Goal: Task Accomplishment & Management: Manage account settings

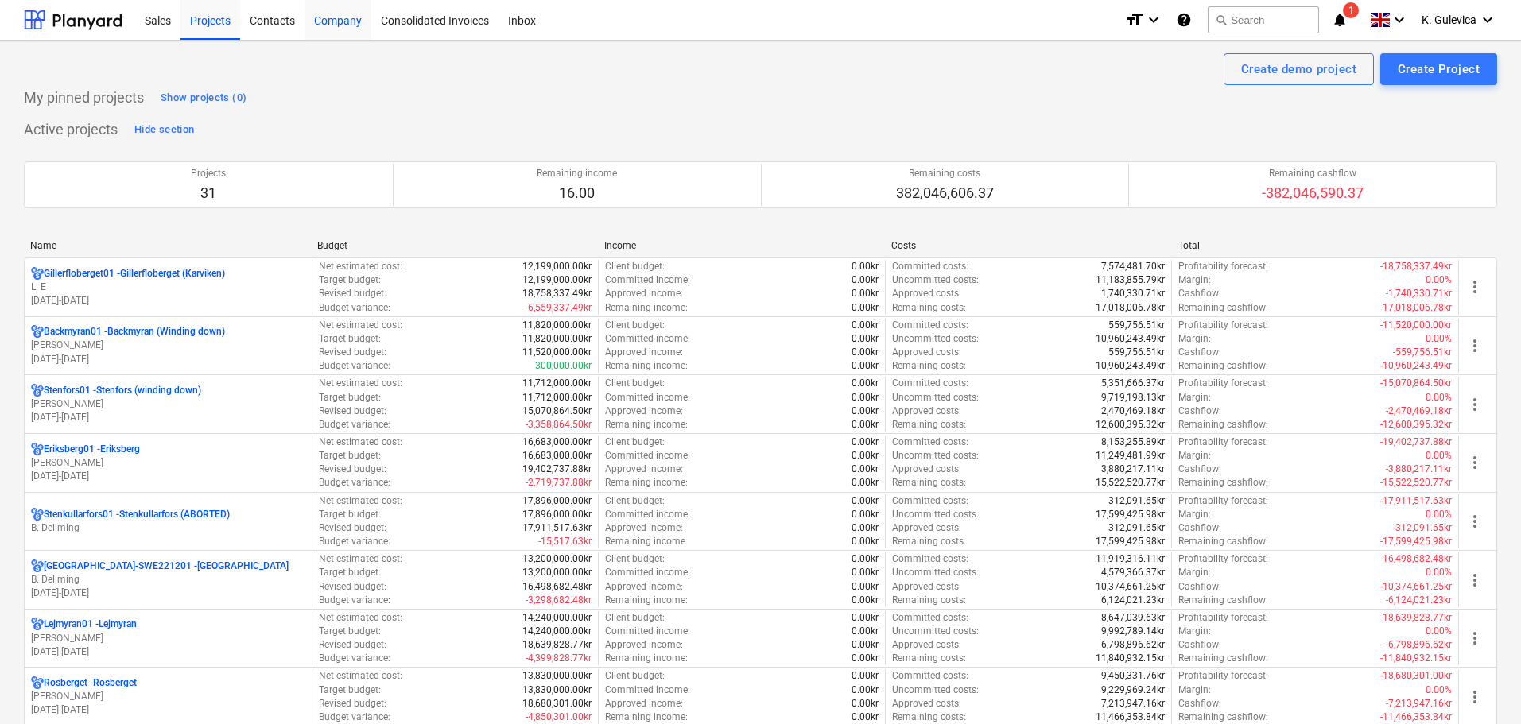
click at [346, 17] on div "Company" at bounding box center [338, 19] width 67 height 41
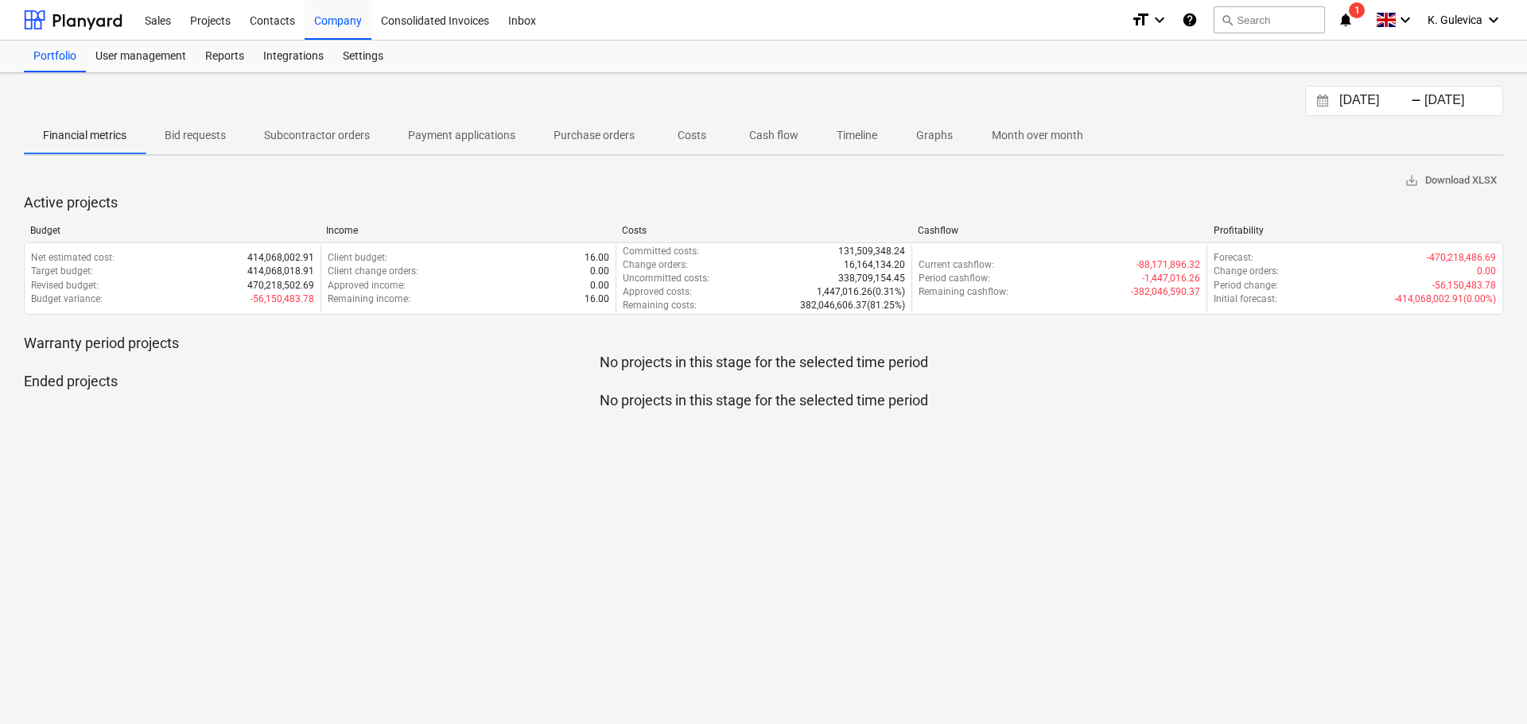
click at [1395, 102] on input "04.08.2025" at bounding box center [1376, 101] width 81 height 22
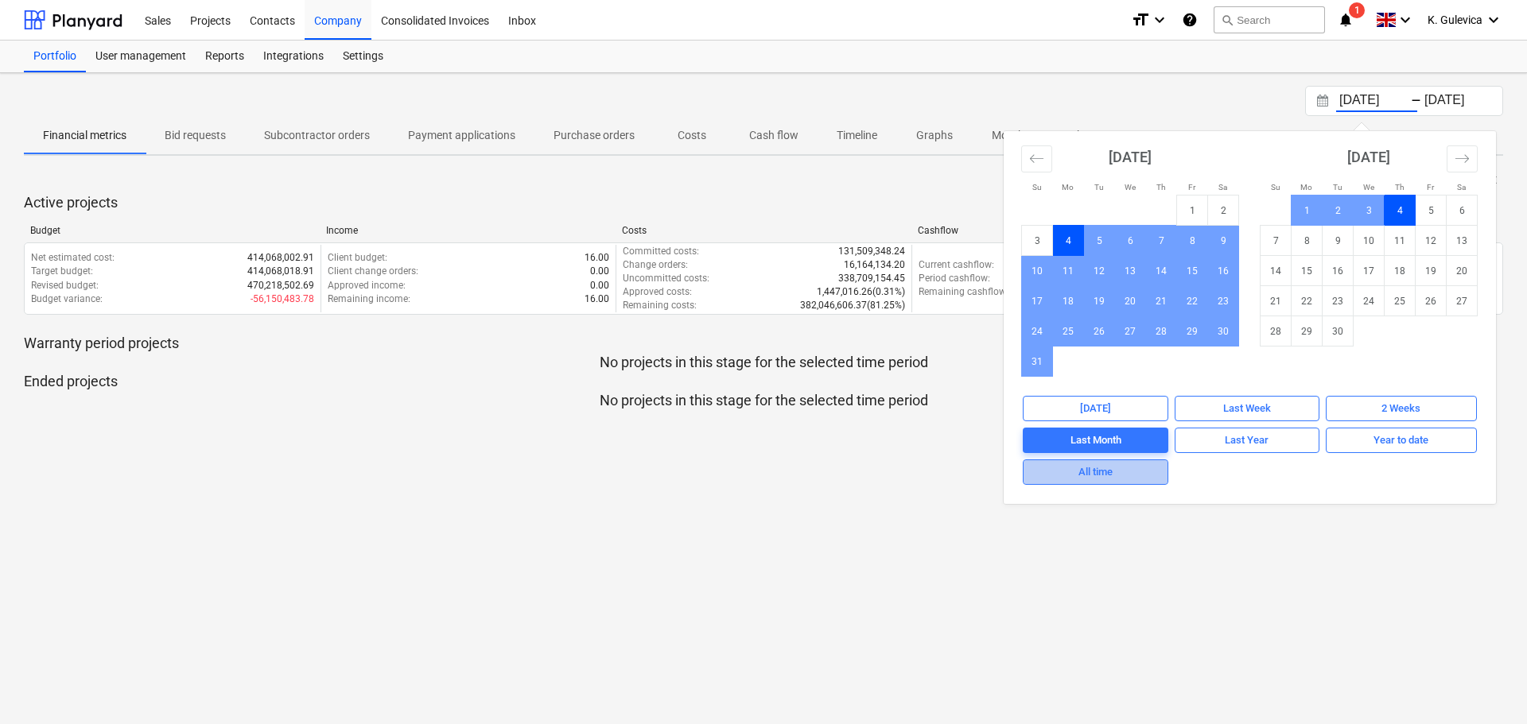
click at [1081, 474] on div "All time" at bounding box center [1095, 473] width 34 height 18
type input "01.01.1970"
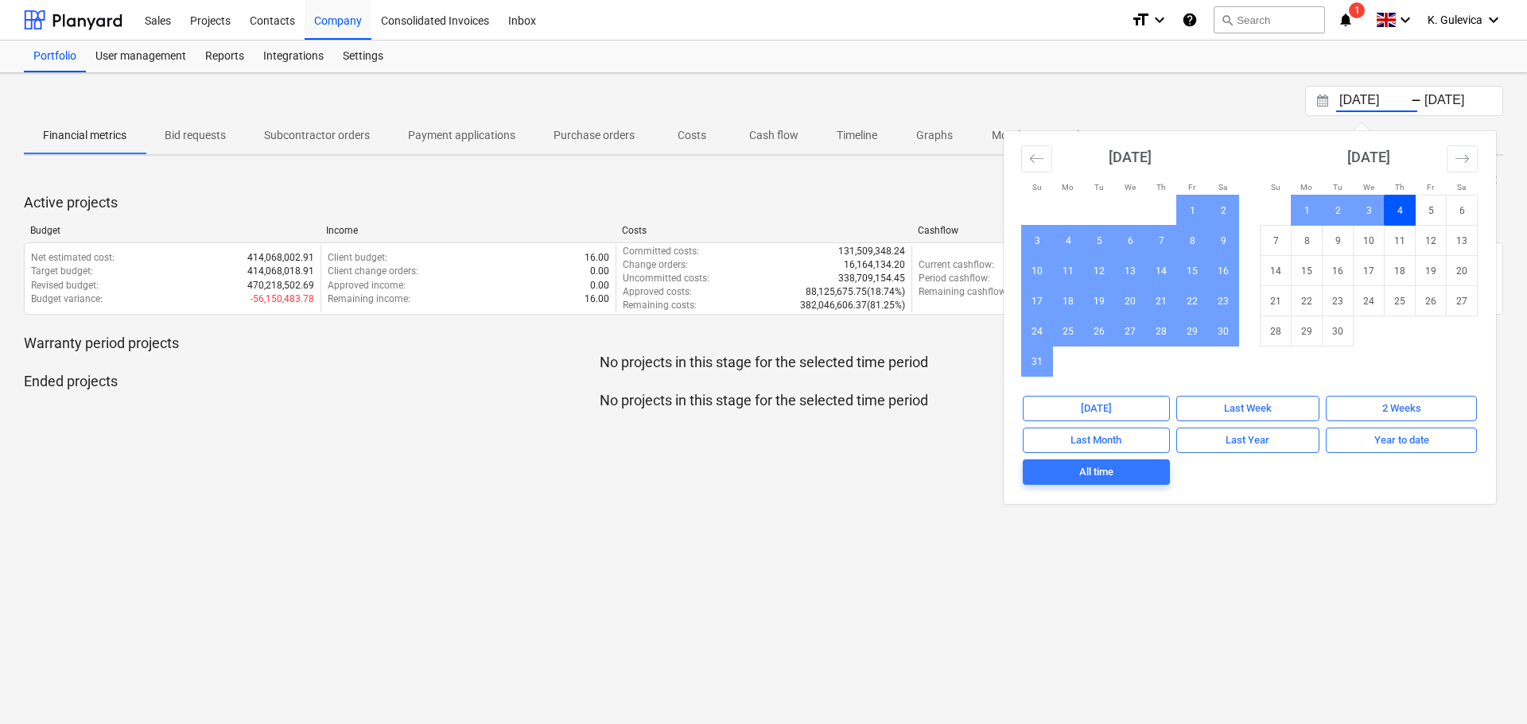
click at [696, 193] on p "Active projects" at bounding box center [763, 202] width 1479 height 19
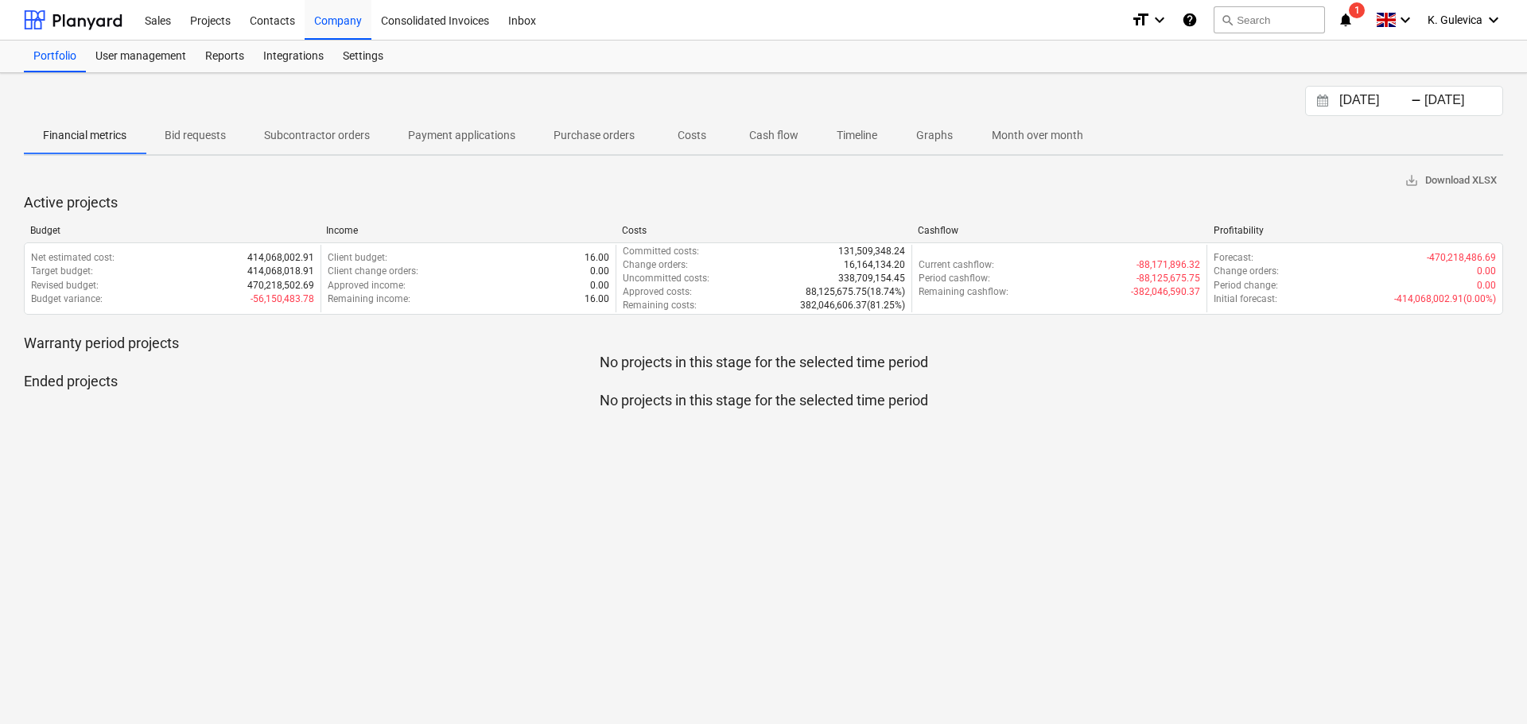
drag, startPoint x: 411, startPoint y: 126, endPoint x: 479, endPoint y: 158, distance: 75.0
click at [412, 126] on span "Payment applications" at bounding box center [462, 135] width 146 height 26
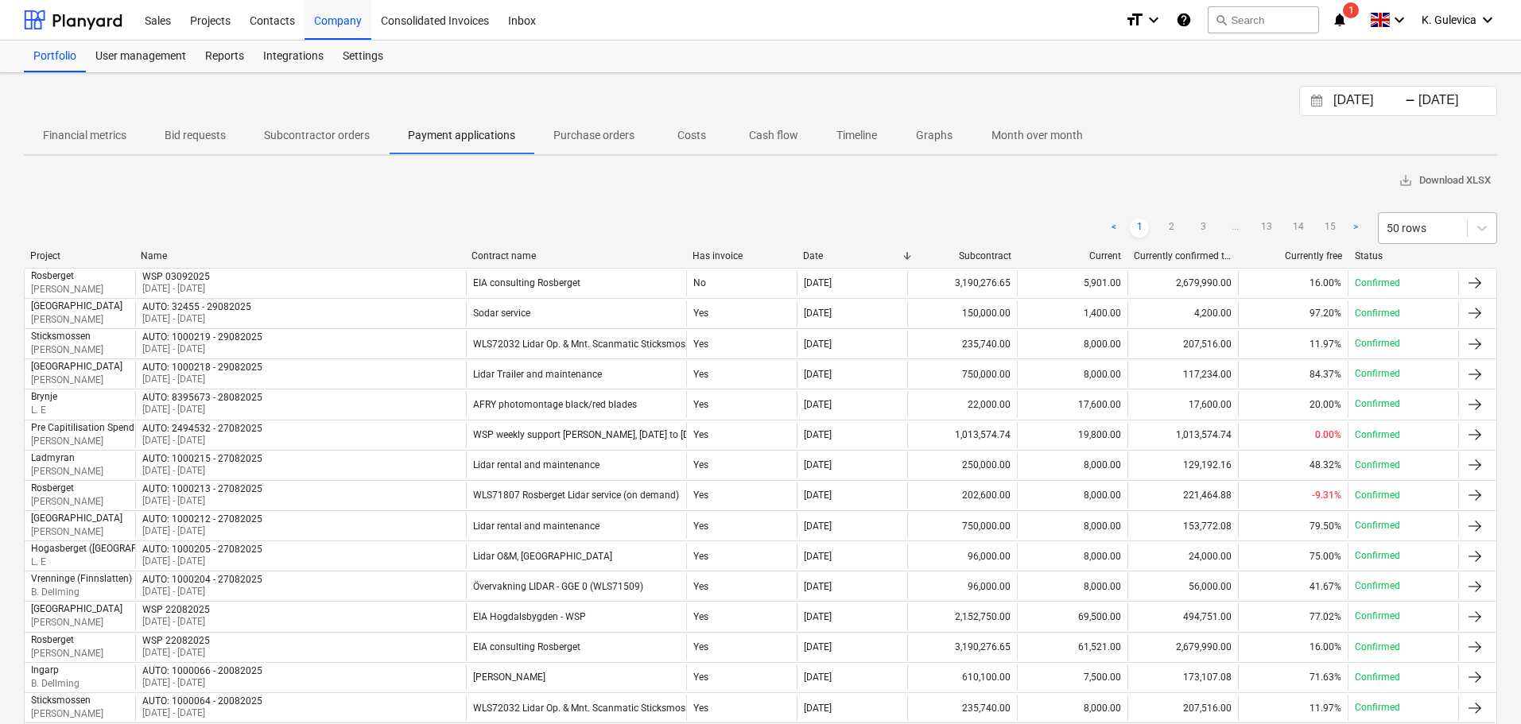
click at [1423, 219] on div "50 rows" at bounding box center [1423, 228] width 88 height 22
click at [1425, 401] on div "100 rows" at bounding box center [1437, 393] width 119 height 25
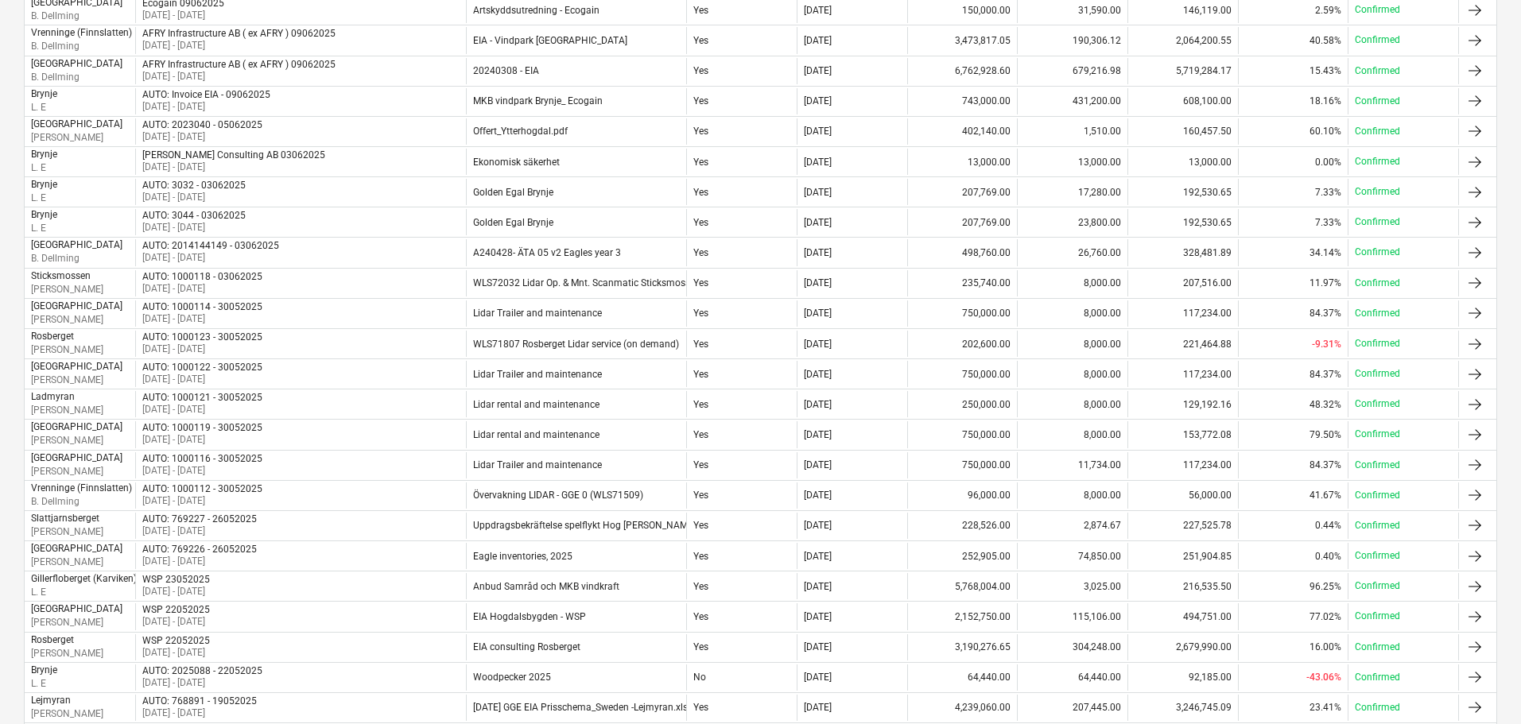
scroll to position [2667, 0]
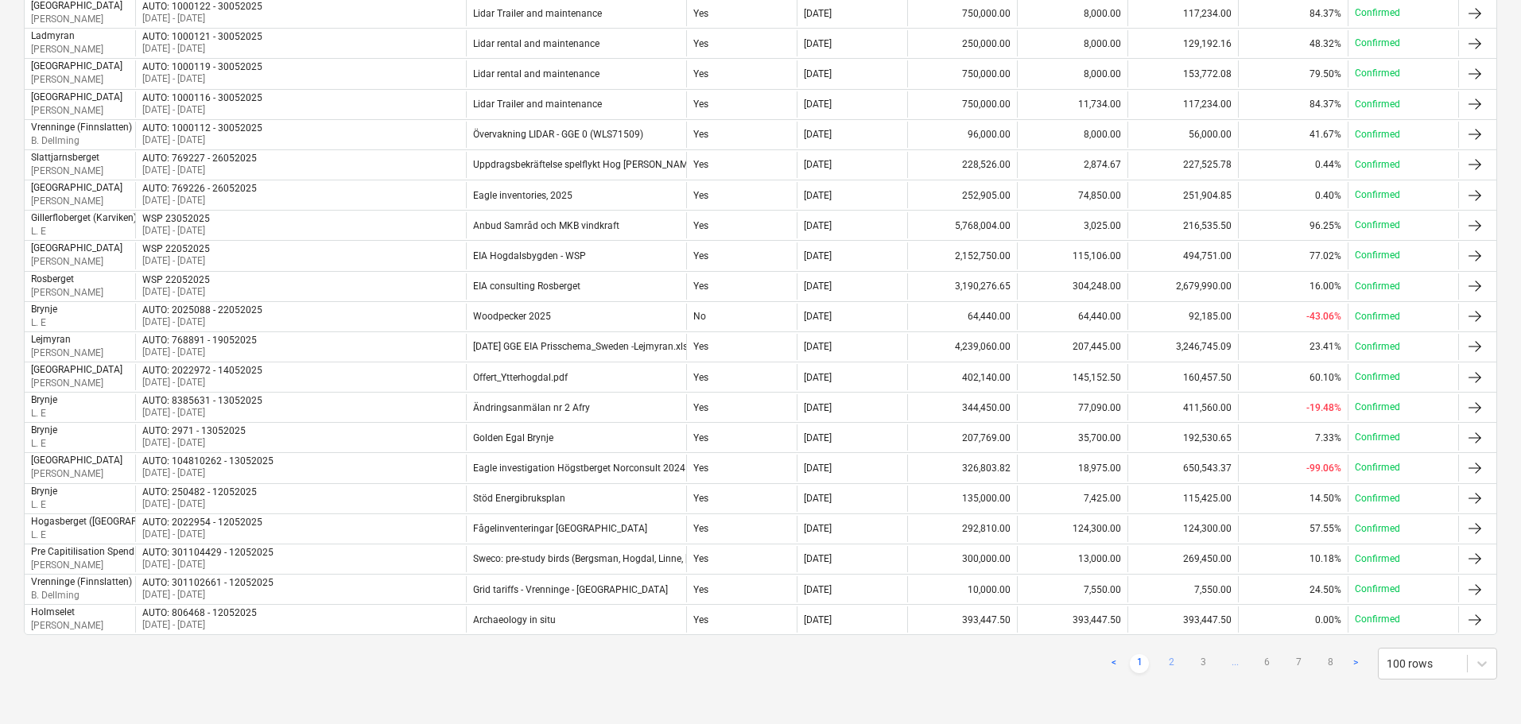
click at [1174, 662] on link "2" at bounding box center [1171, 663] width 19 height 19
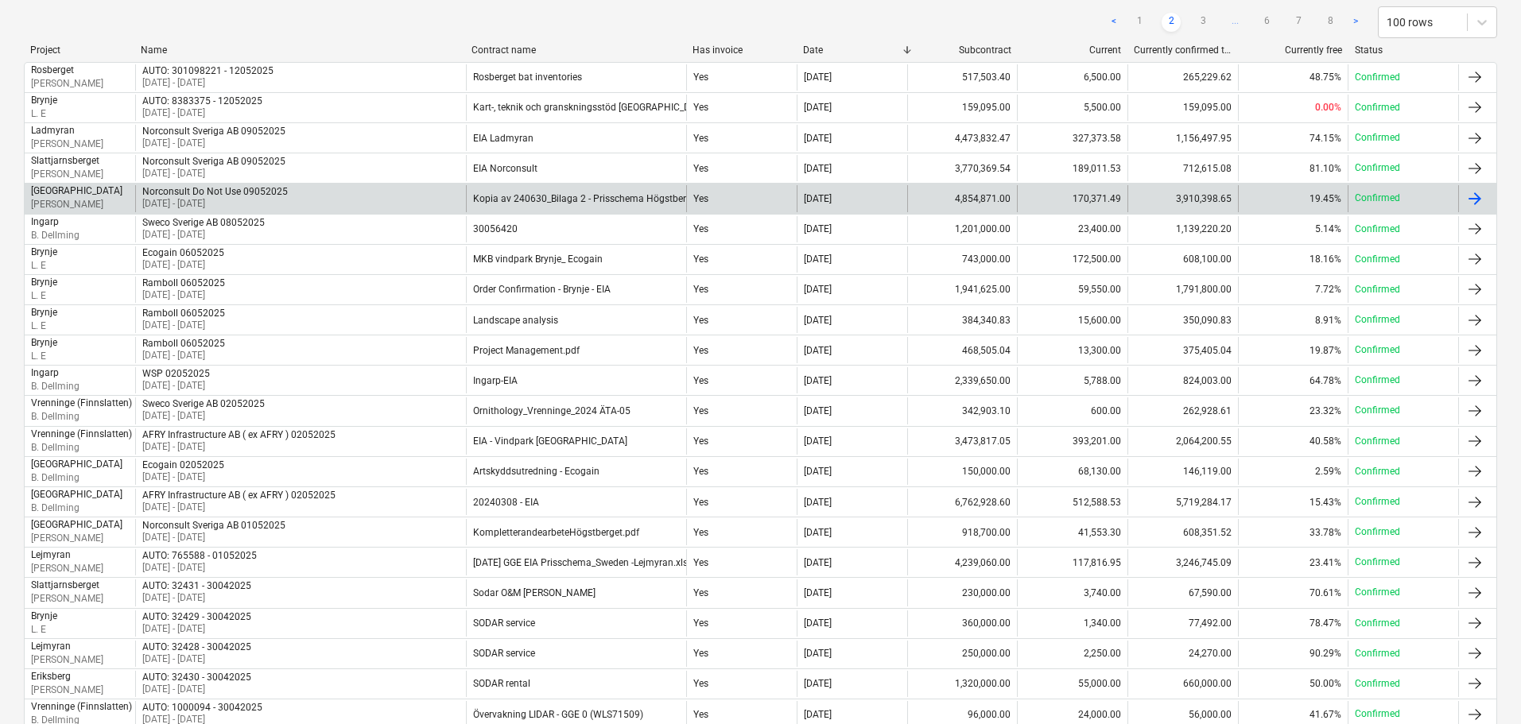
scroll to position [43, 0]
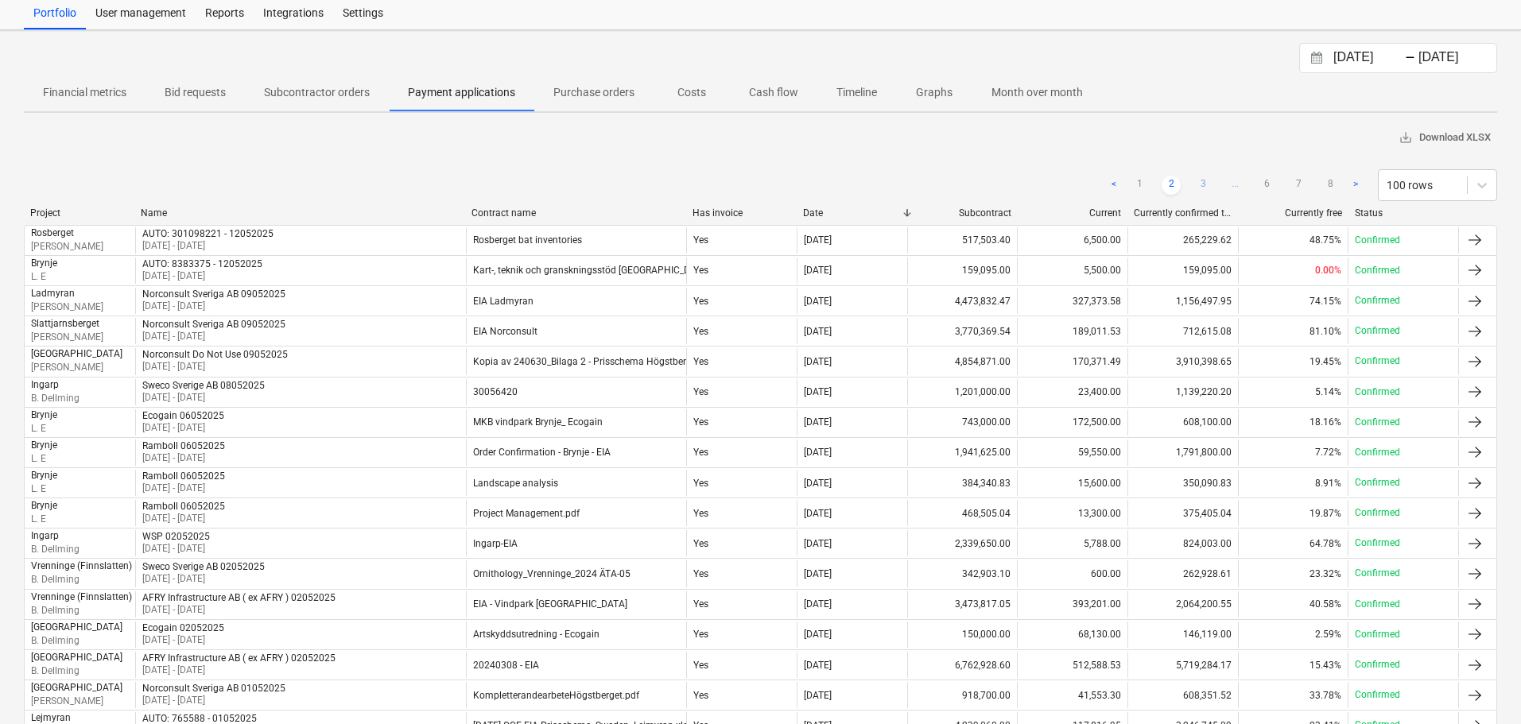
click at [1205, 181] on link "3" at bounding box center [1203, 185] width 19 height 19
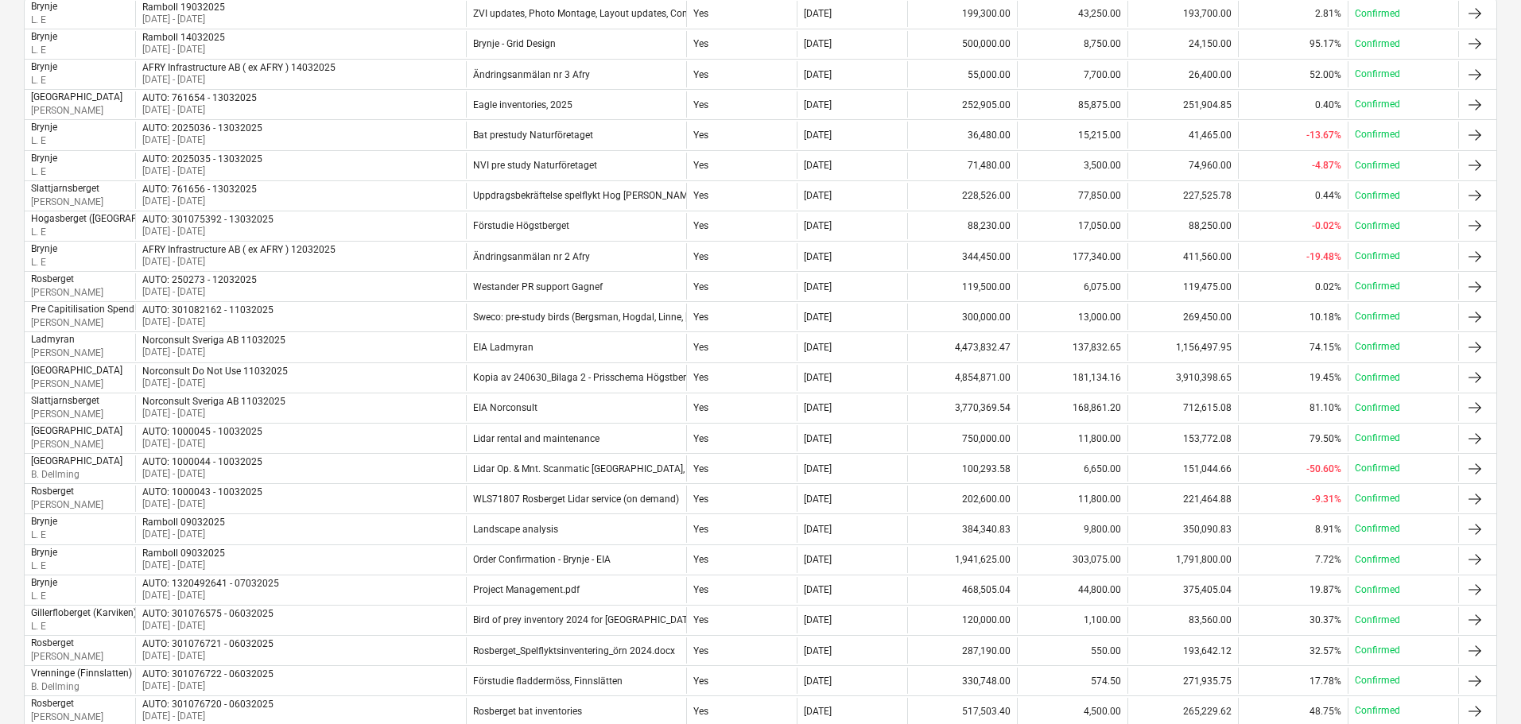
scroll to position [0, 0]
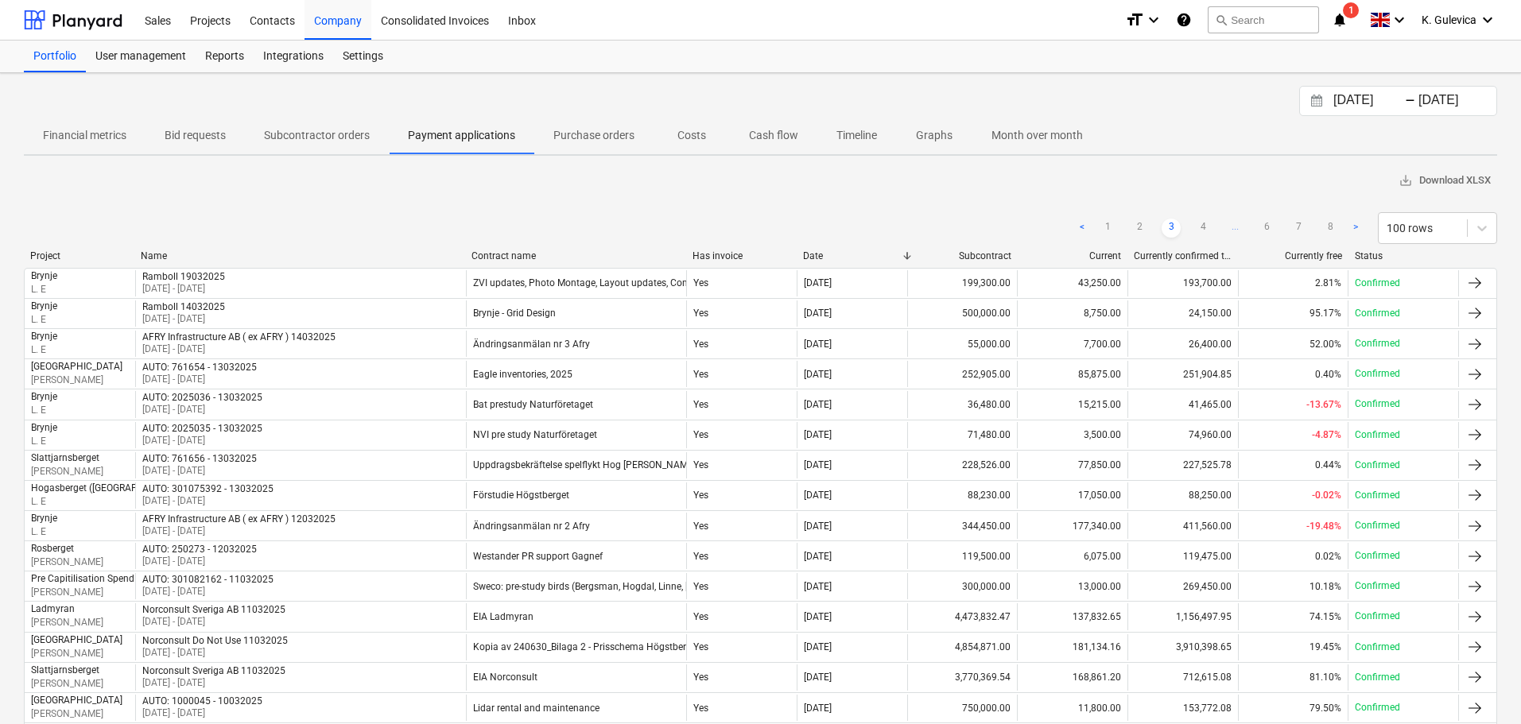
click at [316, 132] on p "Subcontractor orders" at bounding box center [317, 135] width 106 height 17
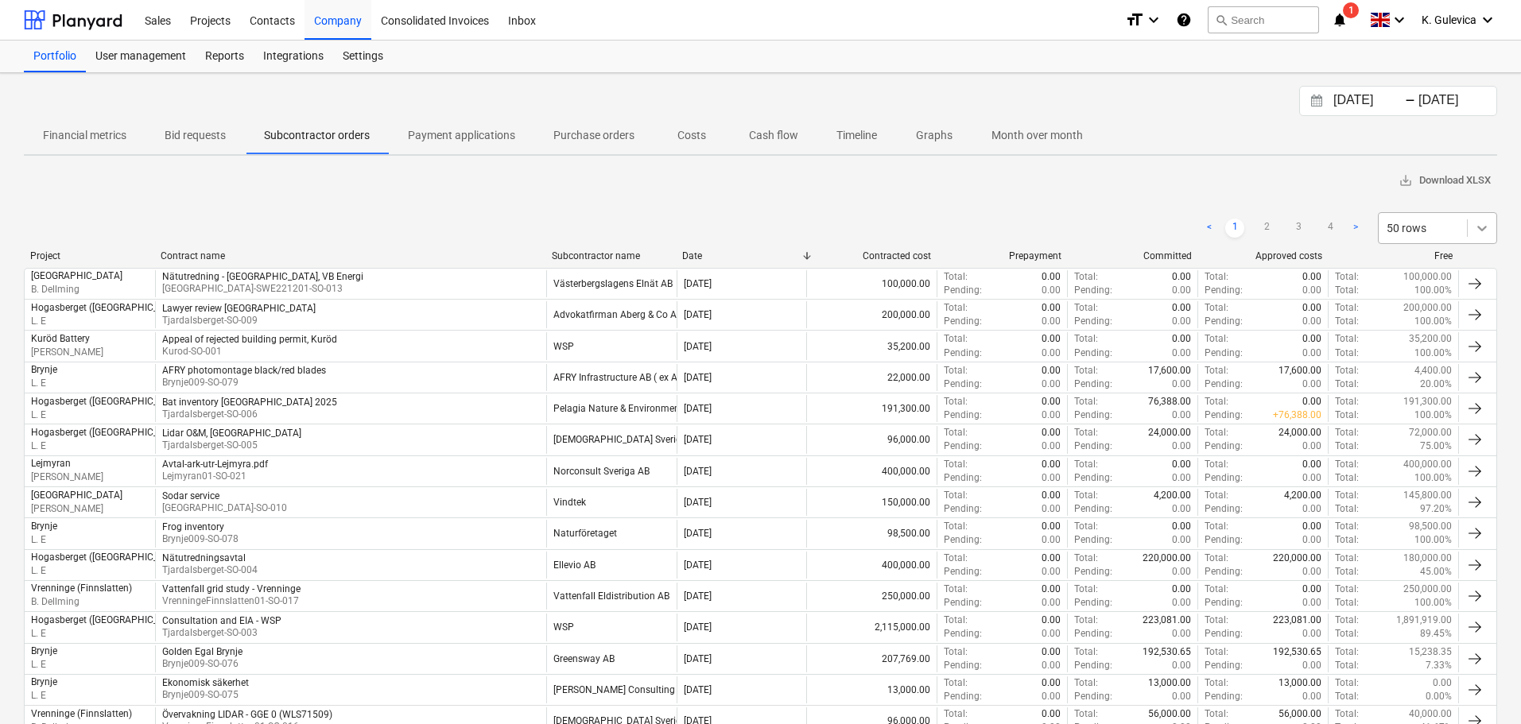
click at [1472, 227] on div at bounding box center [1482, 228] width 29 height 29
click at [1442, 398] on div "100 rows" at bounding box center [1437, 393] width 119 height 25
click at [1434, 22] on span "K. Gulevica" at bounding box center [1449, 20] width 55 height 13
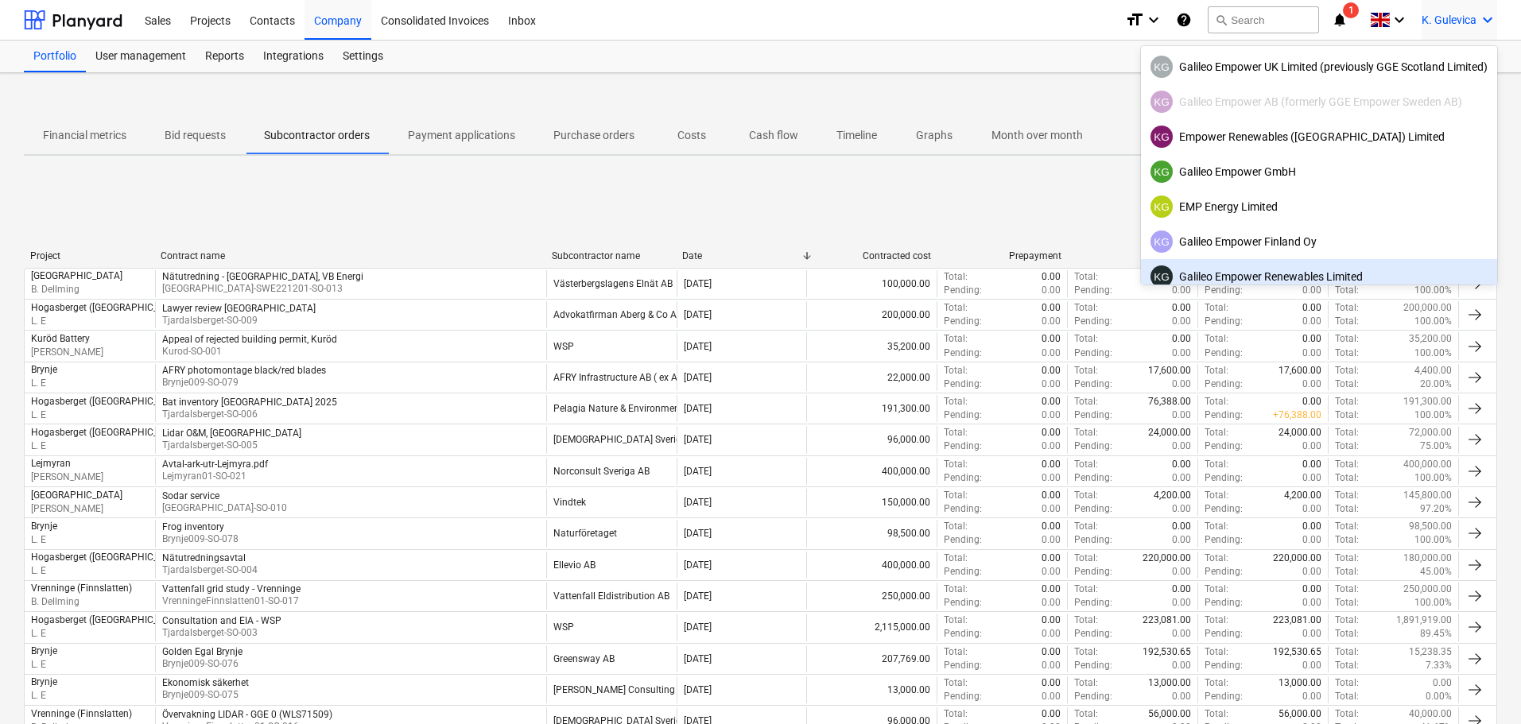
click at [1315, 276] on div "KG Galileo Empower Renewables Limited" at bounding box center [1319, 277] width 337 height 22
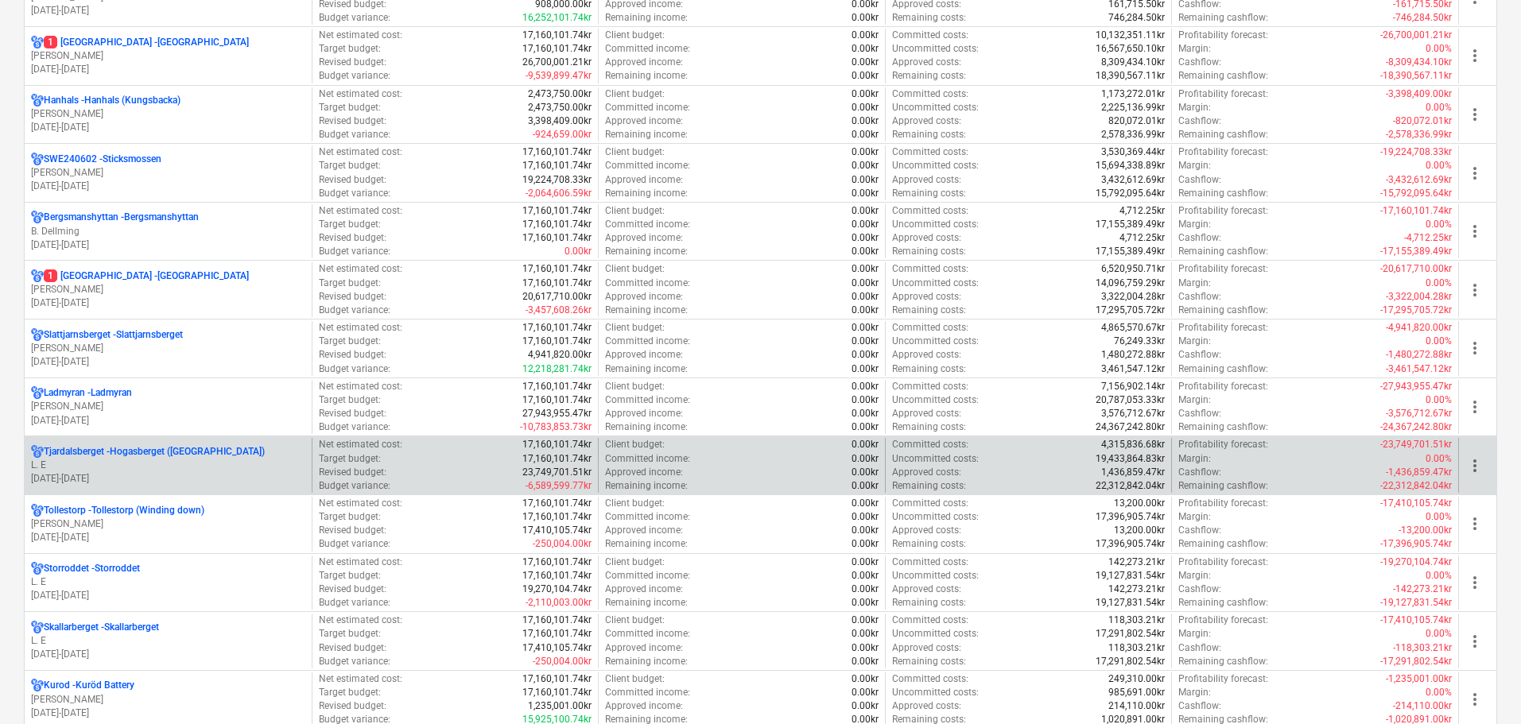
scroll to position [1352, 0]
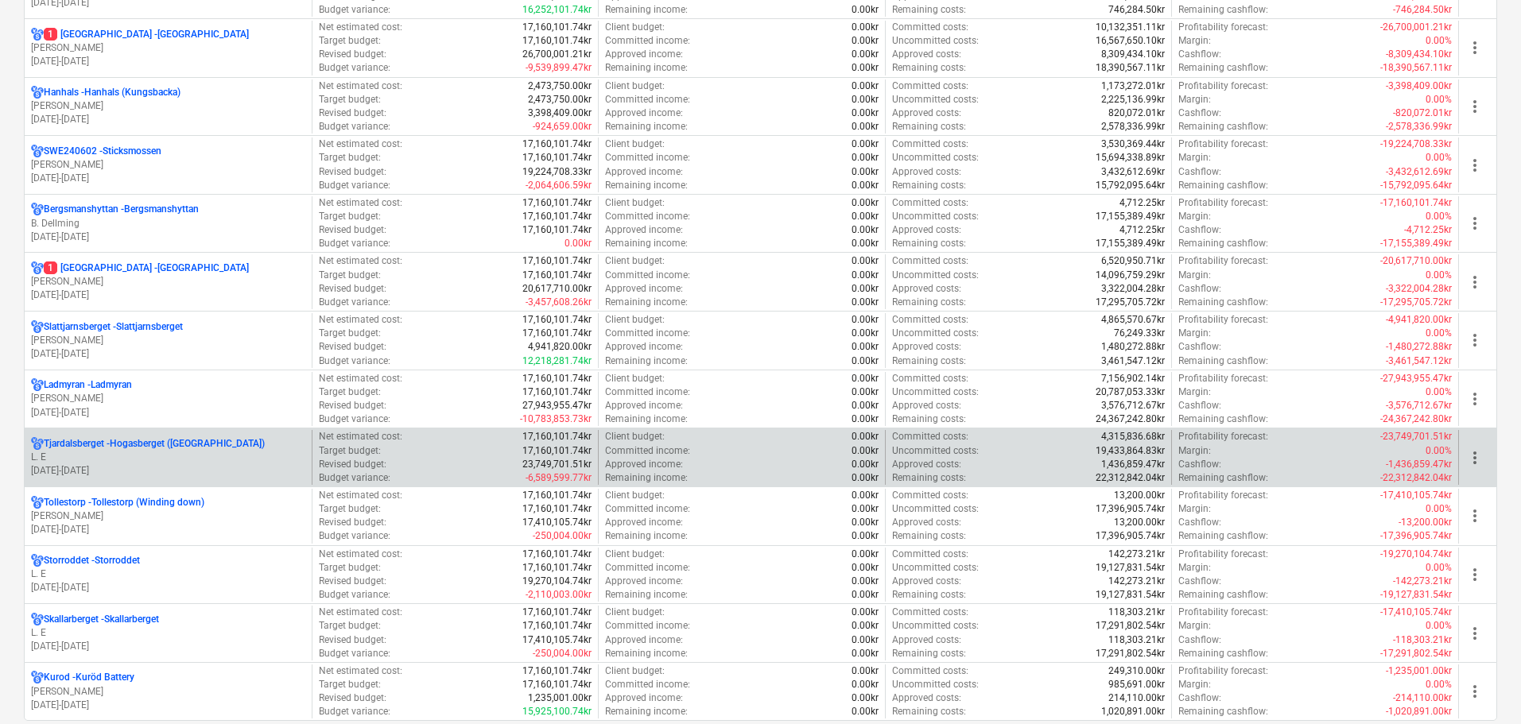
click at [188, 456] on p "L. E" at bounding box center [168, 458] width 274 height 14
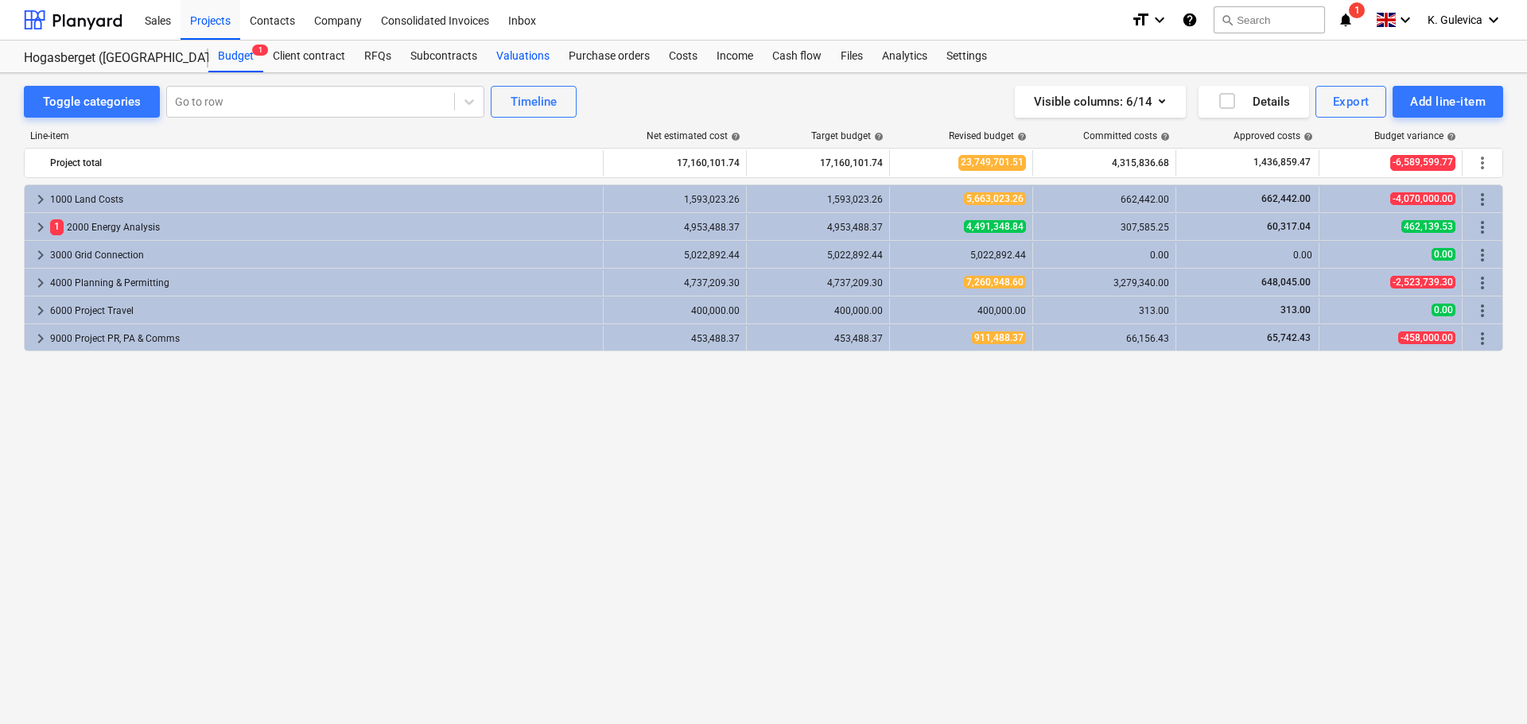
click at [526, 50] on div "Valuations" at bounding box center [523, 57] width 72 height 32
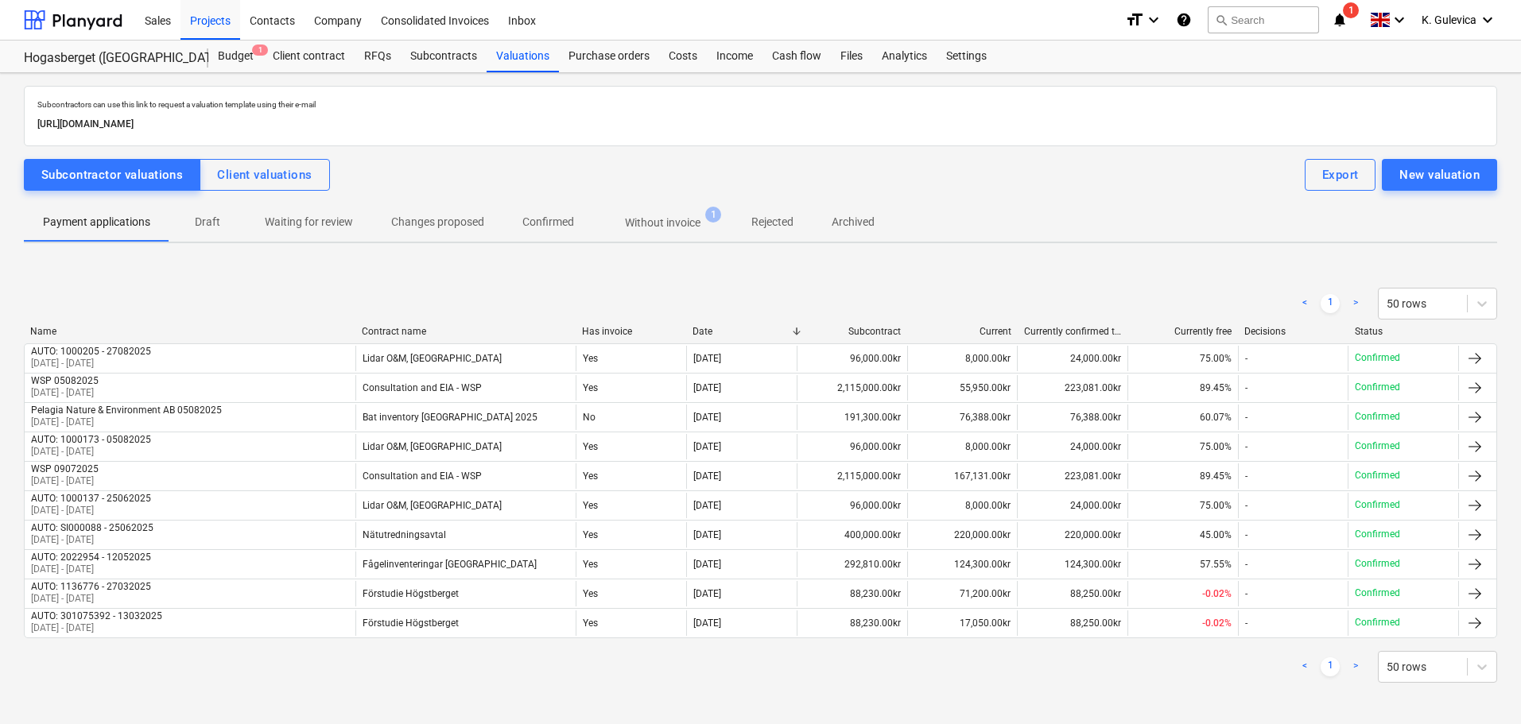
click at [662, 218] on p "Without invoice" at bounding box center [663, 223] width 76 height 17
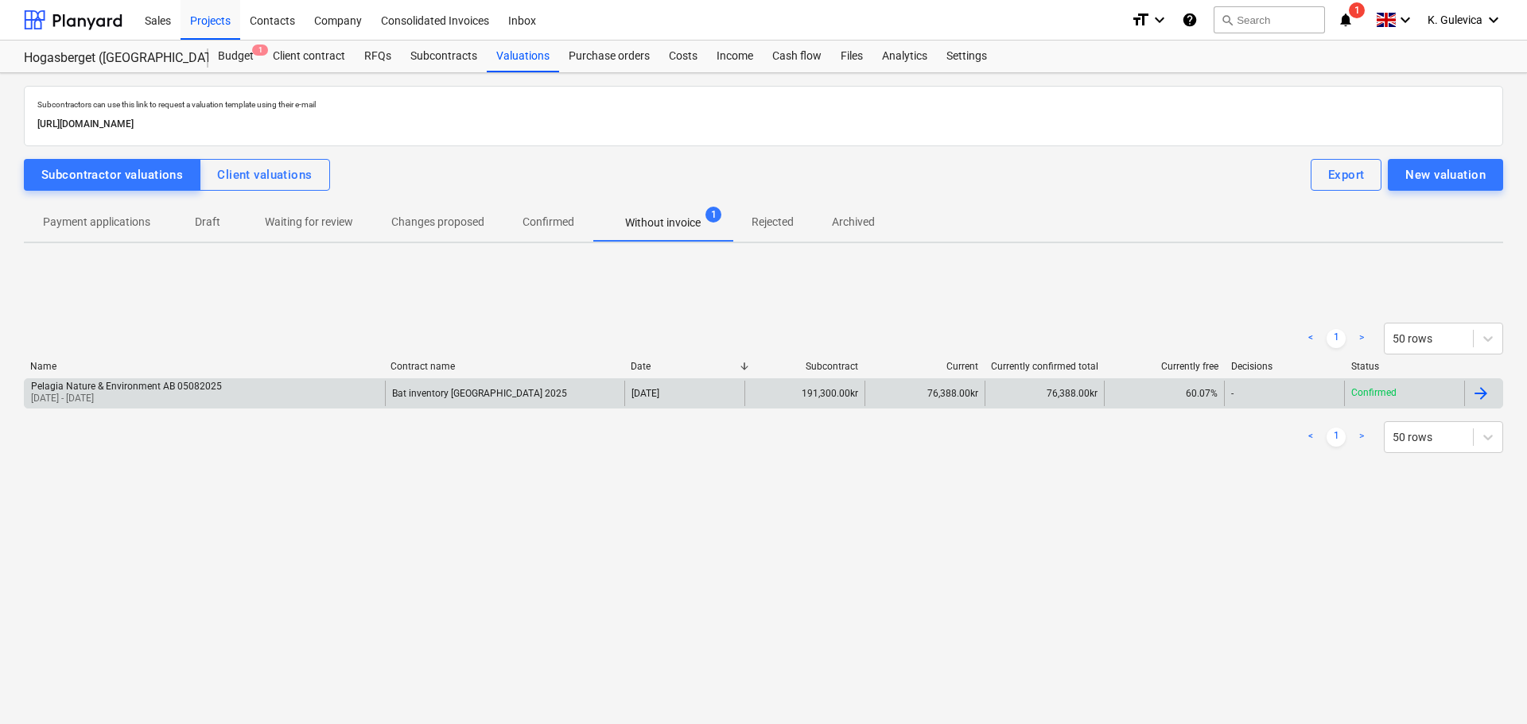
click at [269, 395] on div "Pelagia Nature & Environment AB 05082025 [DATE] - [DATE]" at bounding box center [205, 393] width 360 height 25
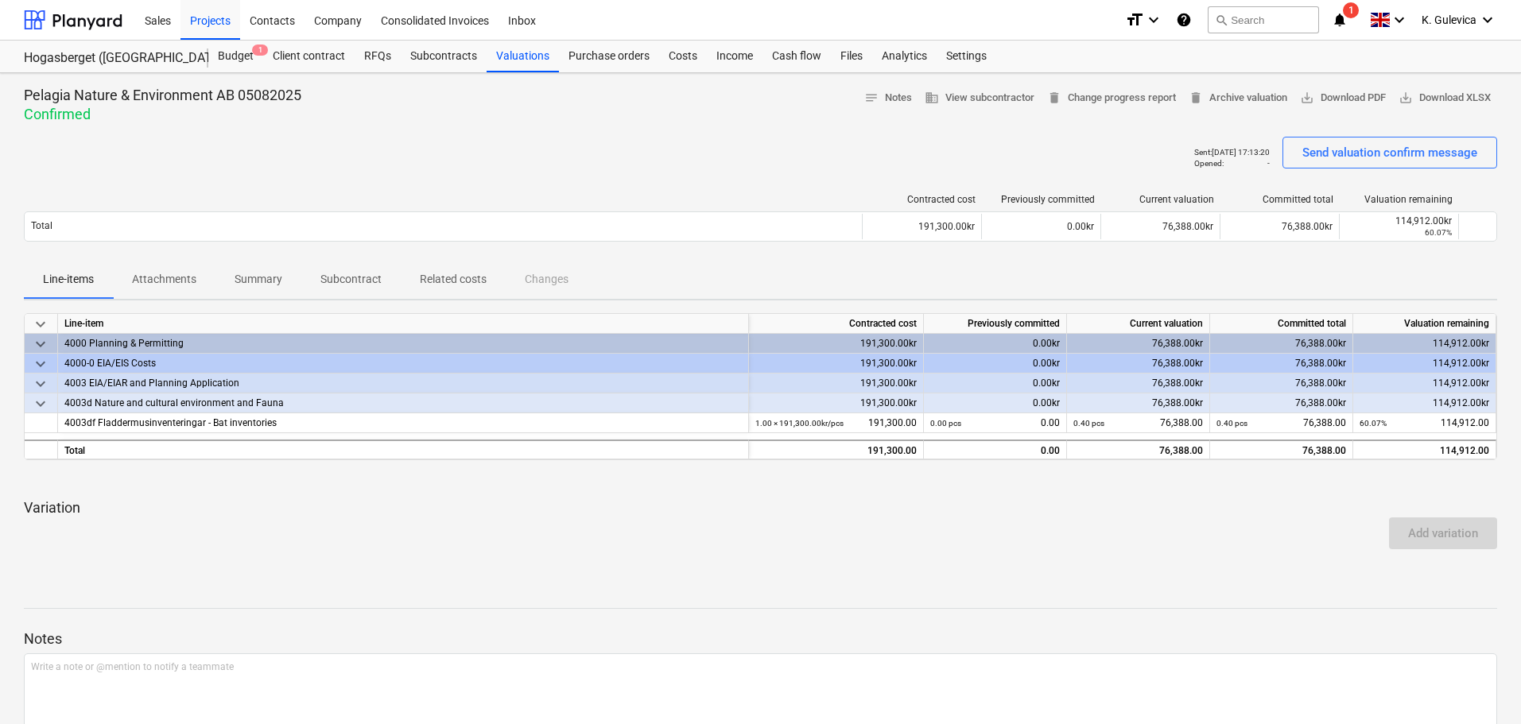
click at [172, 280] on p "Attachments" at bounding box center [164, 279] width 64 height 17
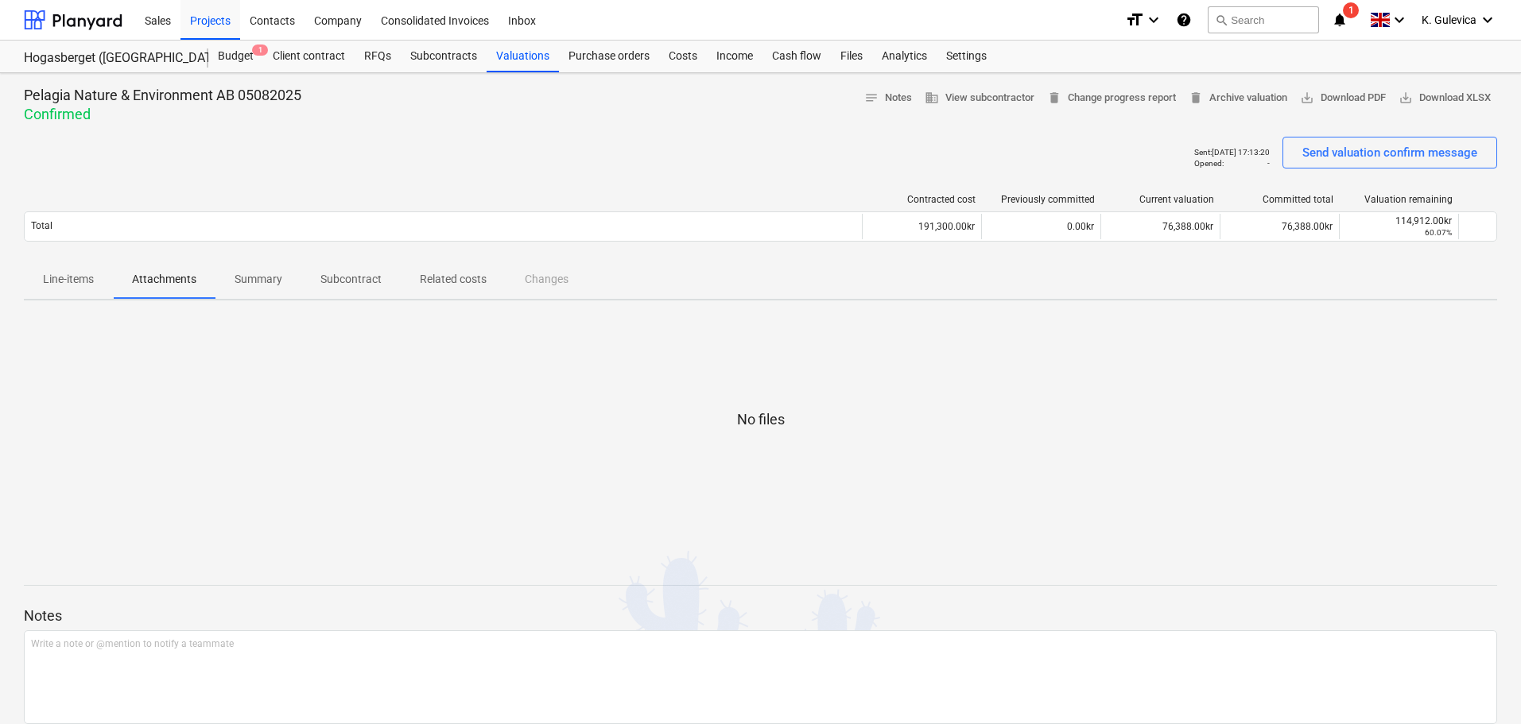
click at [80, 275] on p "Line-items" at bounding box center [68, 279] width 51 height 17
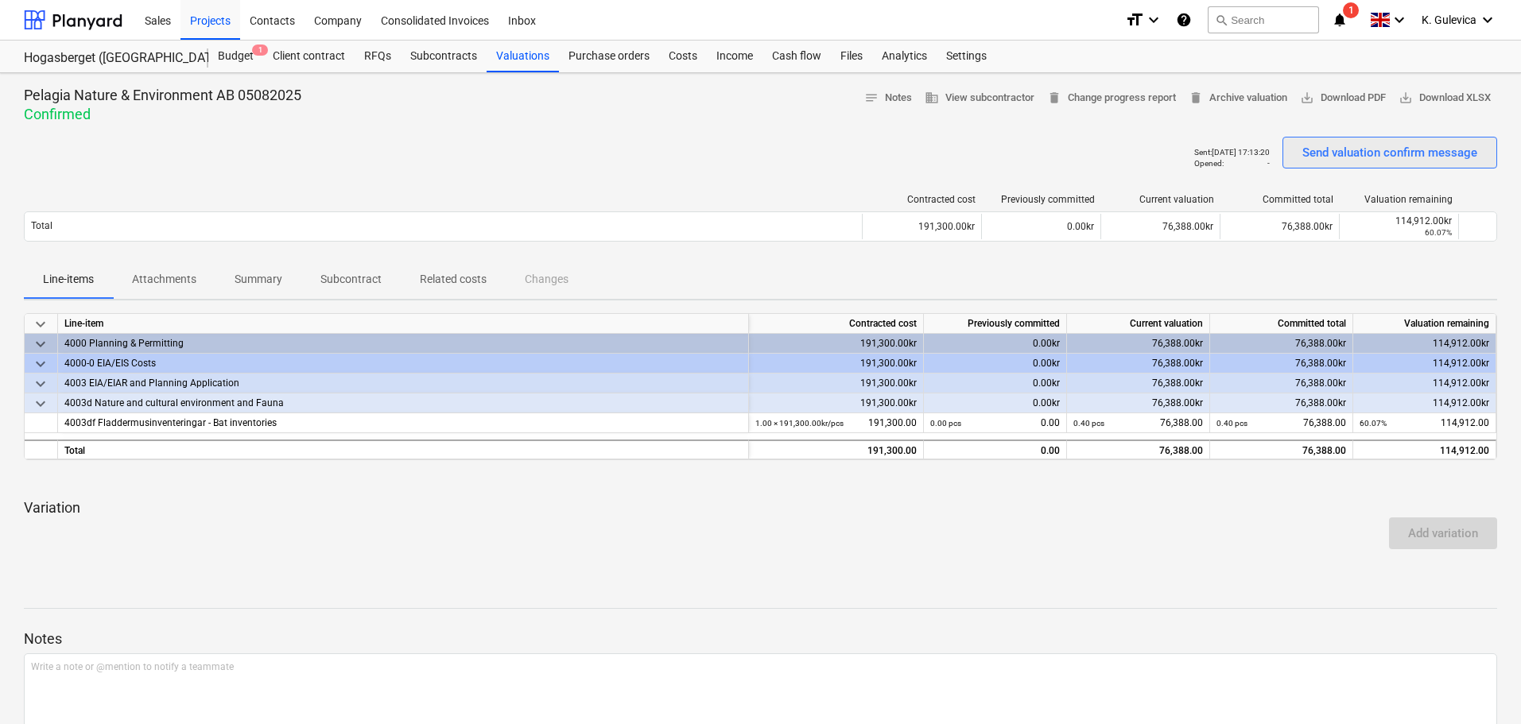
click at [1396, 151] on div "Send valuation confirm message" at bounding box center [1390, 152] width 175 height 21
